Goal: Find contact information: Find contact information

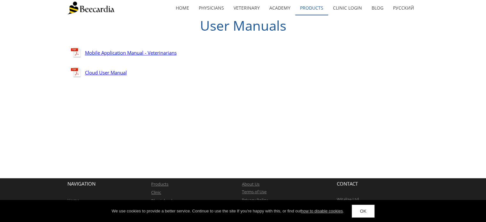
click at [312, 8] on link "Products" at bounding box center [311, 8] width 33 height 15
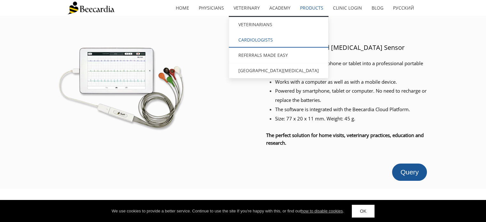
click at [262, 39] on link "Cardiologists" at bounding box center [279, 39] width 100 height 15
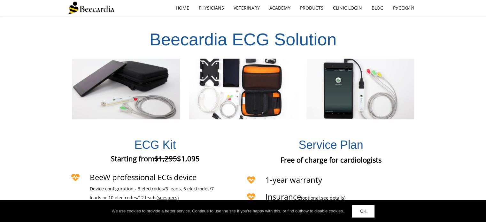
scroll to position [1208, 0]
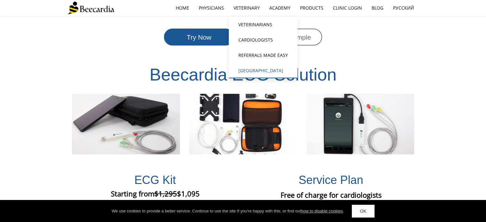
click at [274, 70] on link "[GEOGRAPHIC_DATA][MEDICAL_DATA]" at bounding box center [263, 70] width 69 height 15
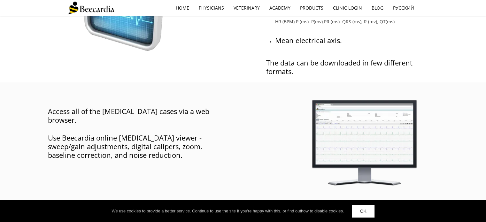
scroll to position [393, 0]
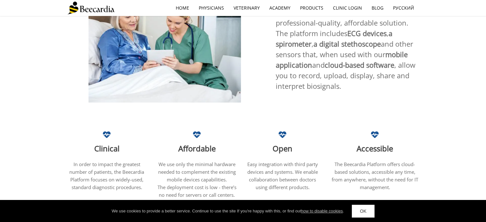
scroll to position [409, 0]
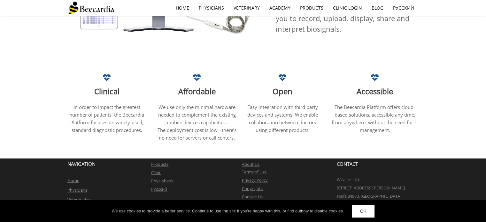
click at [253, 194] on link "Contact Us" at bounding box center [252, 197] width 21 height 6
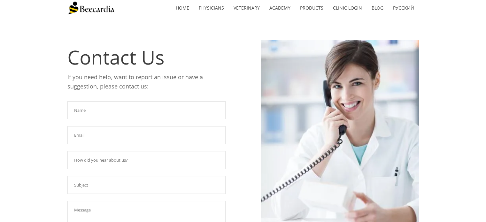
scroll to position [134, 0]
